Goal: Information Seeking & Learning: Check status

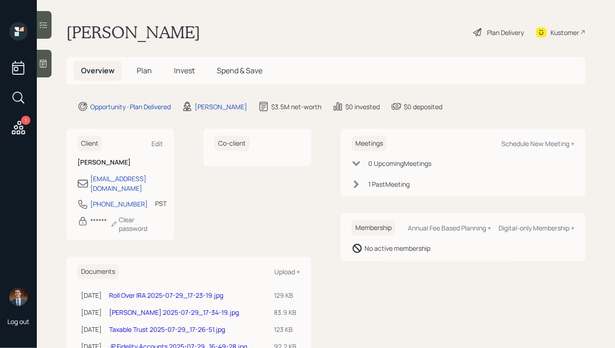
click at [146, 73] on span "Plan" at bounding box center [144, 70] width 15 height 10
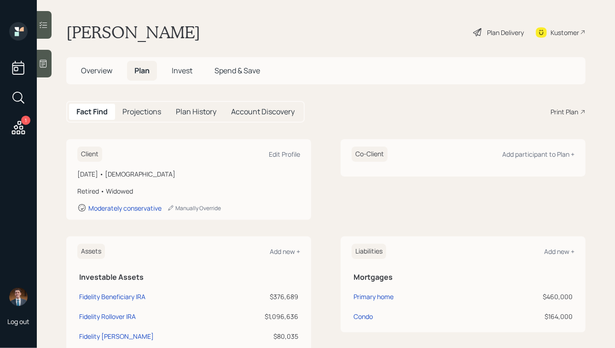
click at [188, 70] on span "Invest" at bounding box center [182, 70] width 21 height 10
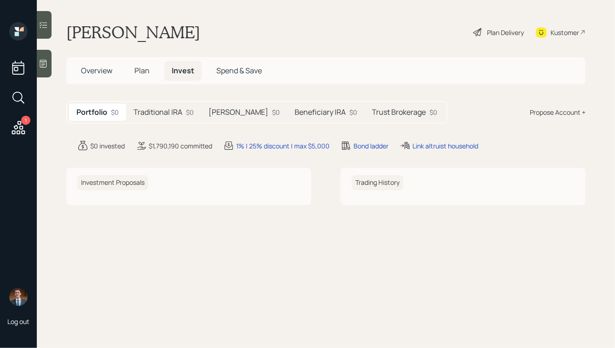
click at [166, 110] on h5 "Traditional IRA" at bounding box center [158, 112] width 49 height 9
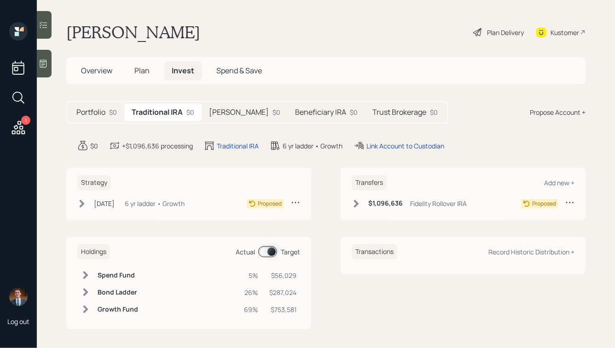
click at [273, 111] on div "$0" at bounding box center [277, 112] width 8 height 10
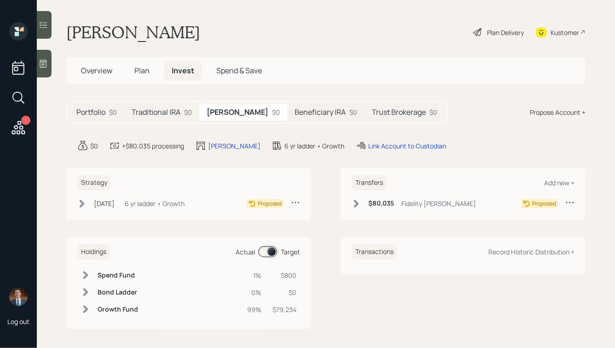
click at [302, 115] on h5 "Beneficiary IRA" at bounding box center [320, 112] width 51 height 9
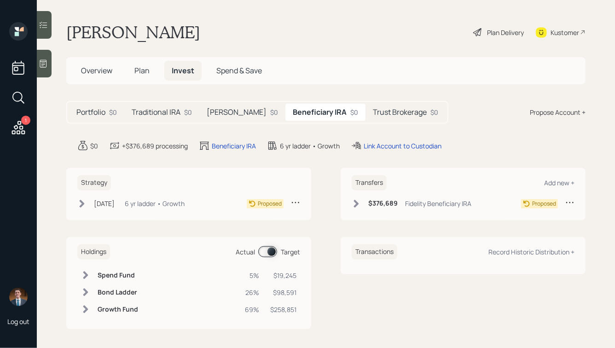
click at [373, 112] on h5 "Trust Brokerage" at bounding box center [400, 112] width 54 height 9
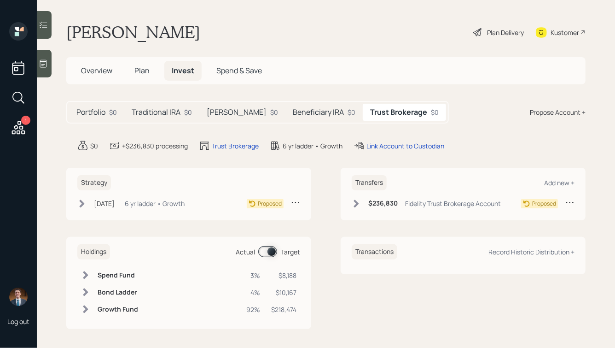
click at [228, 111] on h5 "[PERSON_NAME]" at bounding box center [237, 112] width 60 height 9
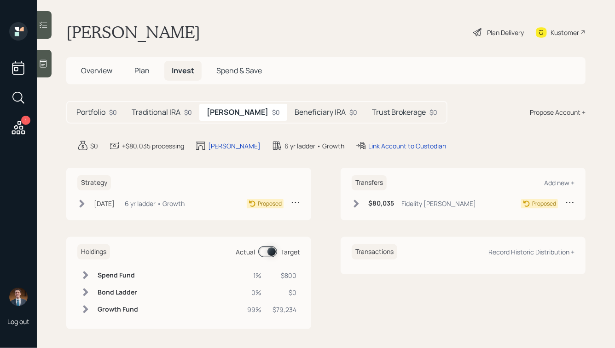
click at [164, 111] on h5 "Traditional IRA" at bounding box center [156, 112] width 49 height 9
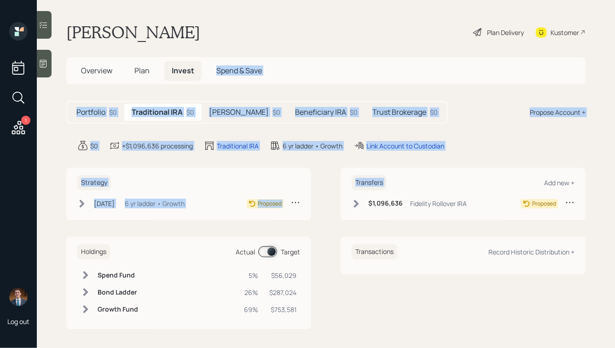
drag, startPoint x: 483, startPoint y: 156, endPoint x: 308, endPoint y: 19, distance: 221.8
click at [307, 23] on main "[PERSON_NAME] Plan Delivery Kustomer Overview Plan Invest Spend & Save Portfoli…" at bounding box center [326, 174] width 578 height 348
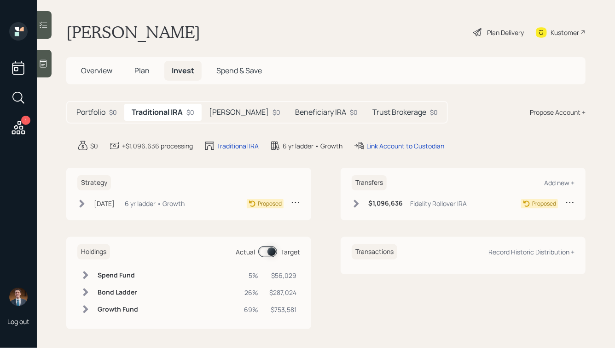
click at [308, 19] on main "[PERSON_NAME] Plan Delivery Kustomer Overview Plan Invest Spend & Save Portfoli…" at bounding box center [326, 174] width 578 height 348
click at [143, 70] on span "Plan" at bounding box center [141, 70] width 15 height 10
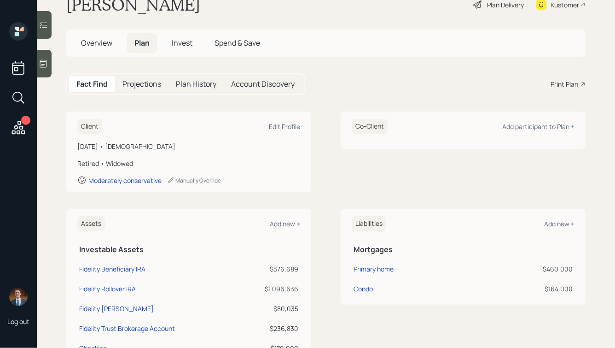
scroll to position [27, 0]
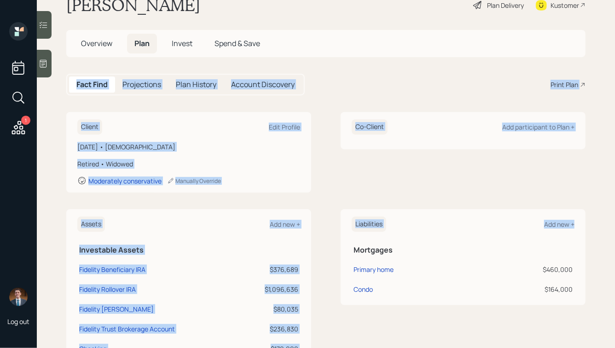
drag, startPoint x: 72, startPoint y: 69, endPoint x: 573, endPoint y: 324, distance: 562.3
click at [573, 324] on main "[PERSON_NAME] Plan Delivery Kustomer Overview Plan Invest Spend & Save Fact Fin…" at bounding box center [326, 174] width 578 height 348
click at [573, 324] on div "Liabilities Add new + Mortgages Primary home $460,000 Condo $164,000" at bounding box center [463, 326] width 245 height 234
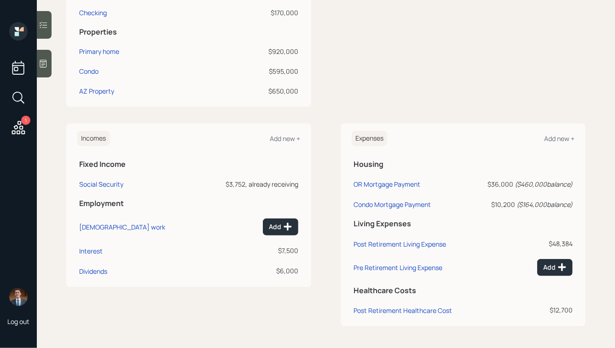
scroll to position [0, 0]
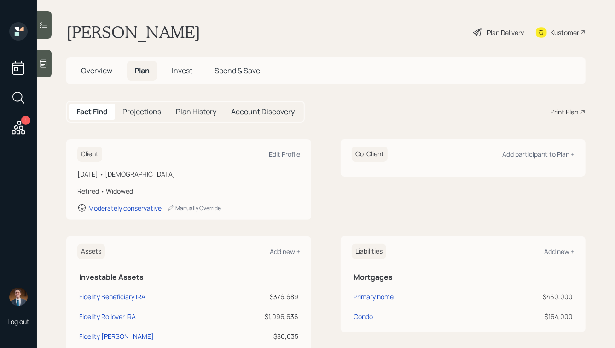
click at [139, 110] on h5 "Projections" at bounding box center [142, 111] width 39 height 9
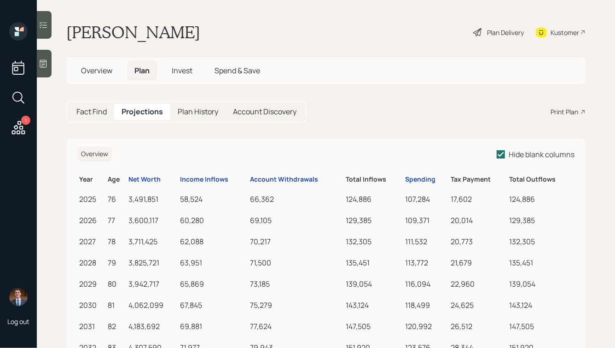
click at [182, 73] on span "Invest" at bounding box center [182, 70] width 21 height 10
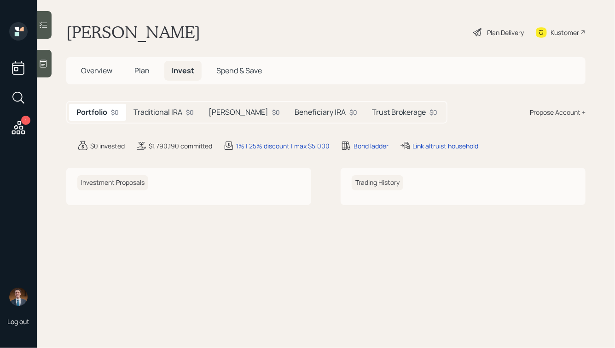
click at [131, 71] on h5 "Plan" at bounding box center [142, 71] width 30 height 20
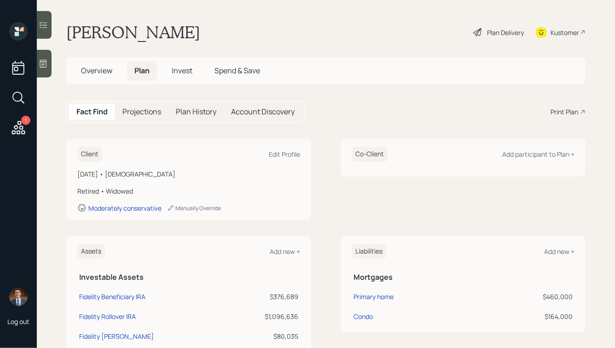
click at [148, 111] on h5 "Projections" at bounding box center [142, 111] width 39 height 9
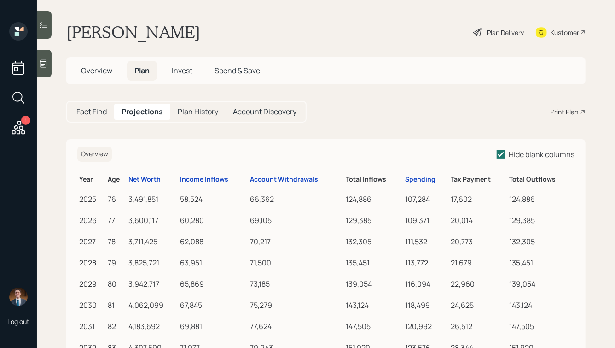
scroll to position [21, 0]
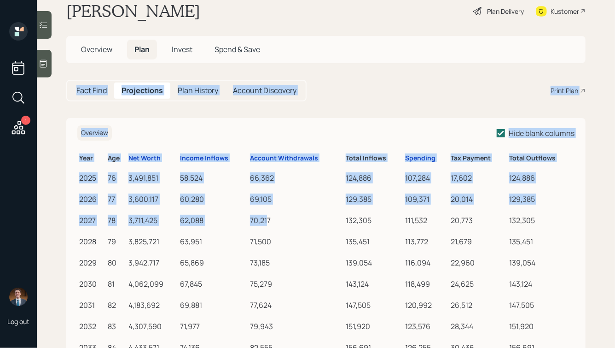
drag, startPoint x: 70, startPoint y: 75, endPoint x: 267, endPoint y: 222, distance: 246.1
click at [267, 222] on main "[PERSON_NAME] Plan Delivery Kustomer Overview Plan Invest Spend & Save Fact Fin…" at bounding box center [326, 174] width 578 height 348
click at [267, 222] on div "70,217" at bounding box center [296, 220] width 93 height 11
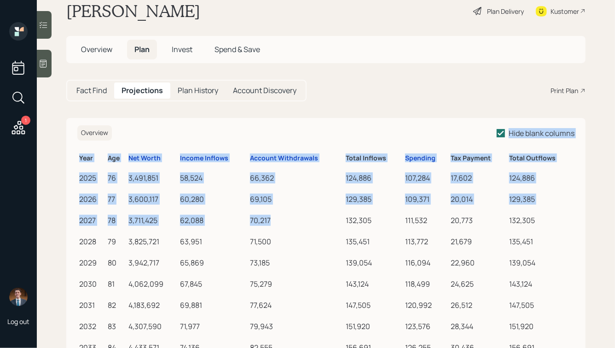
drag, startPoint x: 288, startPoint y: 221, endPoint x: 135, endPoint y: 109, distance: 189.1
click at [136, 110] on main "[PERSON_NAME] Plan Delivery Kustomer Overview Plan Invest Spend & Save Fact Fin…" at bounding box center [326, 174] width 578 height 348
click at [138, 111] on main "[PERSON_NAME] Plan Delivery Kustomer Overview Plan Invest Spend & Save Fact Fin…" at bounding box center [326, 174] width 578 height 348
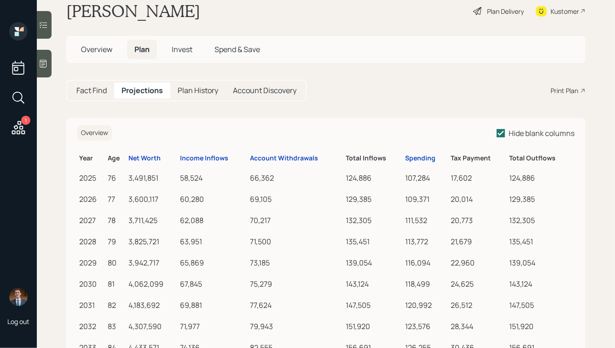
scroll to position [0, 0]
